Goal: Information Seeking & Learning: Learn about a topic

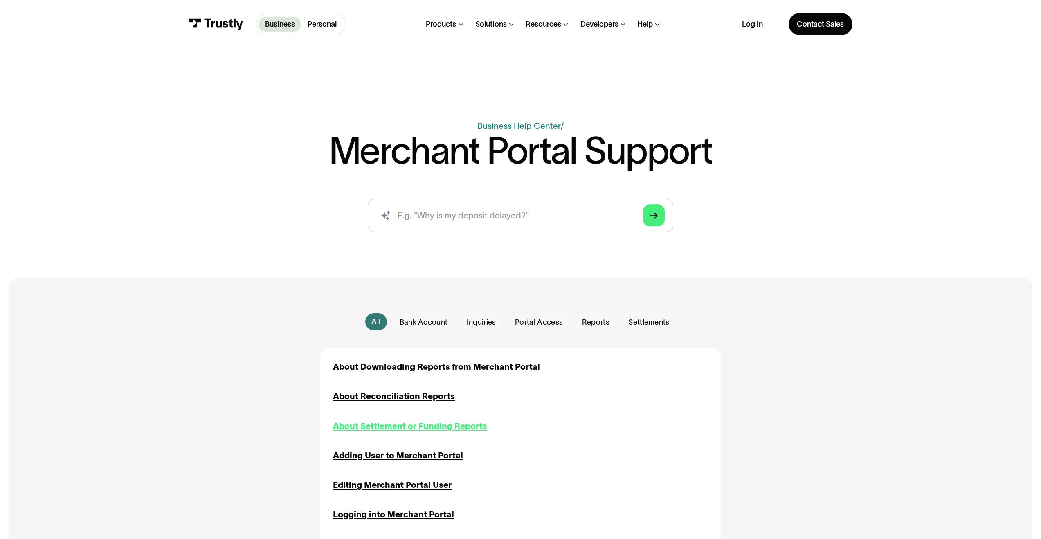
click at [362, 428] on div "About Settlement or Funding Reports" at bounding box center [410, 426] width 154 height 13
